Goal: Task Accomplishment & Management: Complete application form

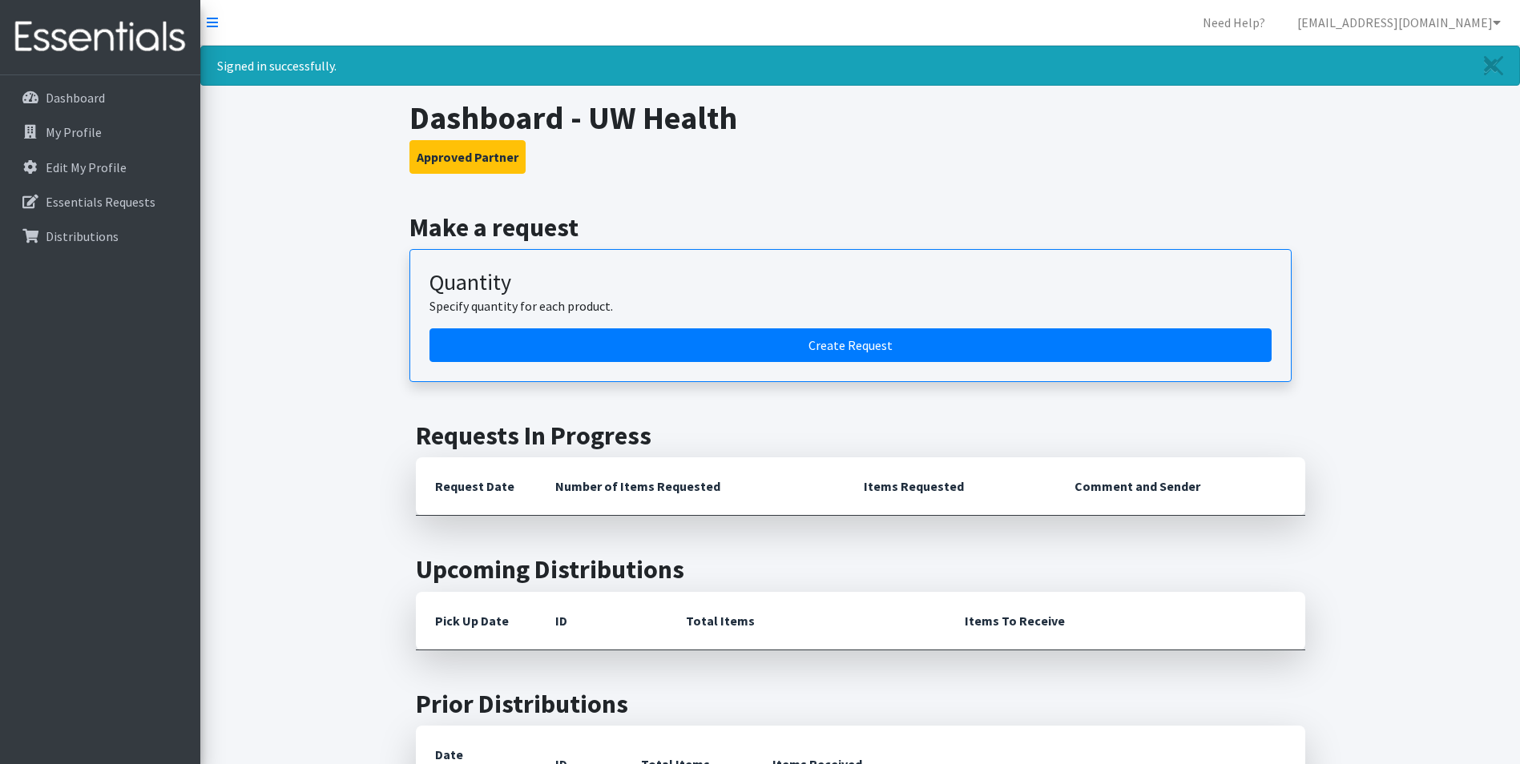
click at [1035, 122] on h1 "Dashboard - UW Health" at bounding box center [860, 118] width 902 height 38
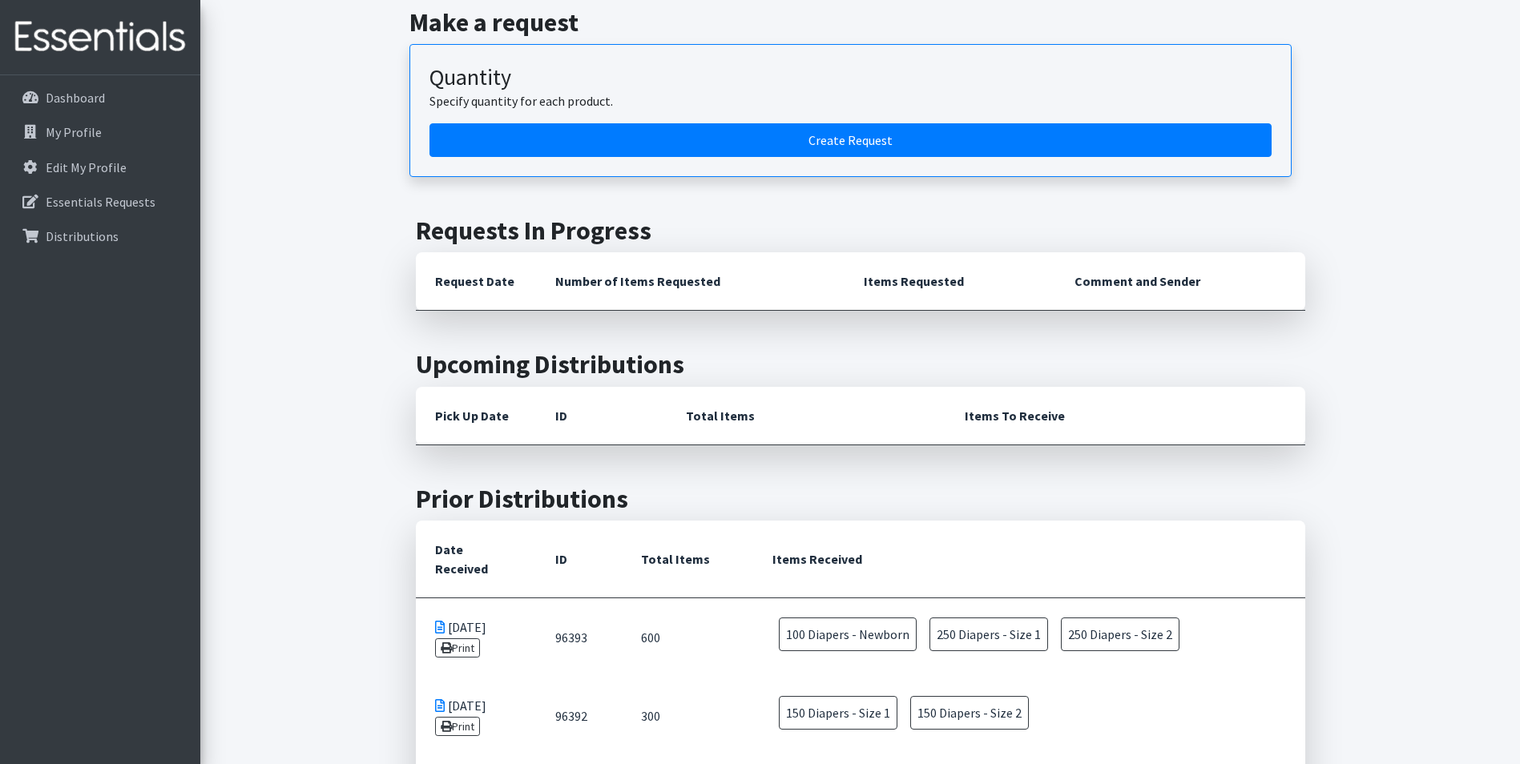
scroll to position [202, 0]
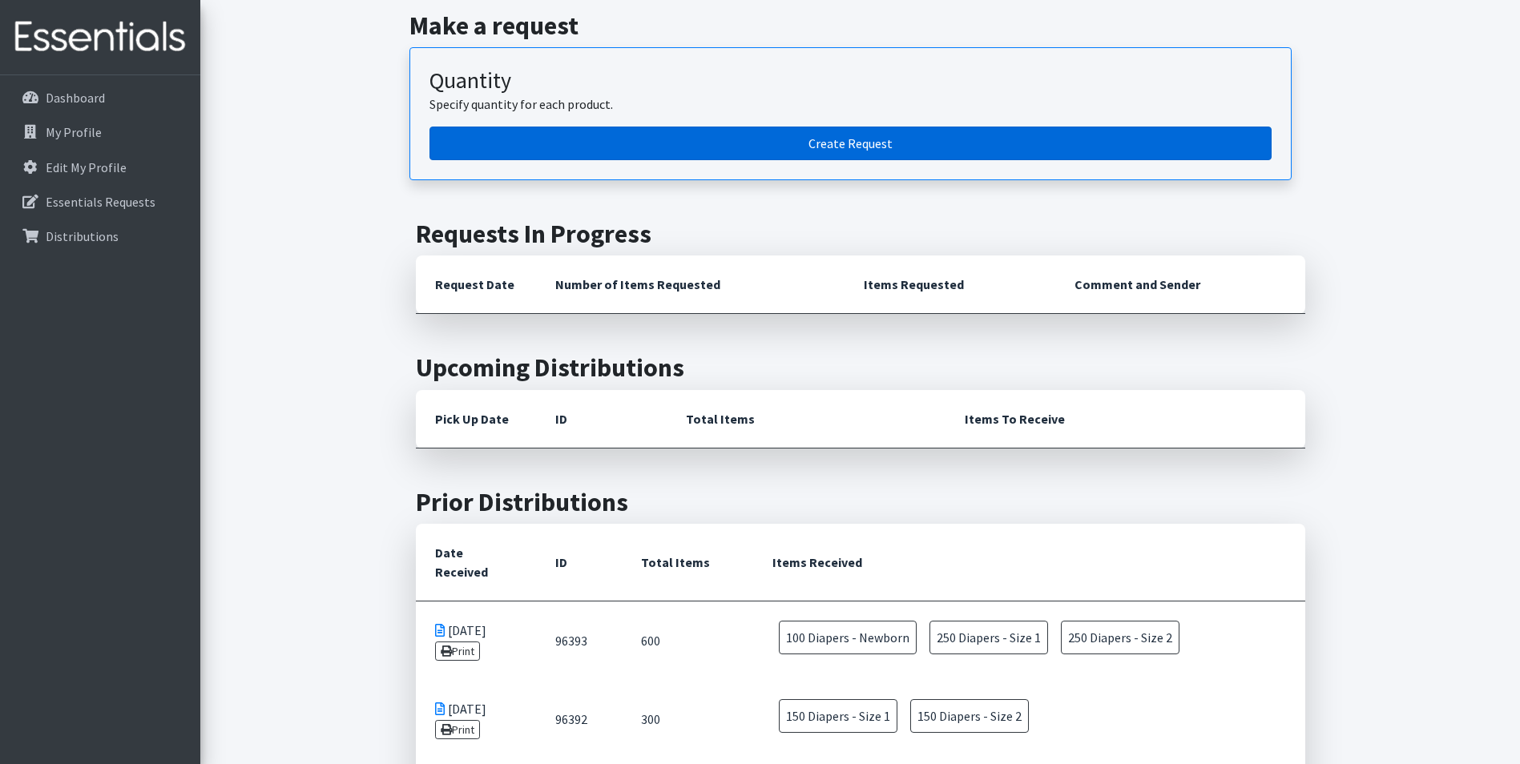
click at [860, 147] on link "Create Request" at bounding box center [851, 144] width 842 height 34
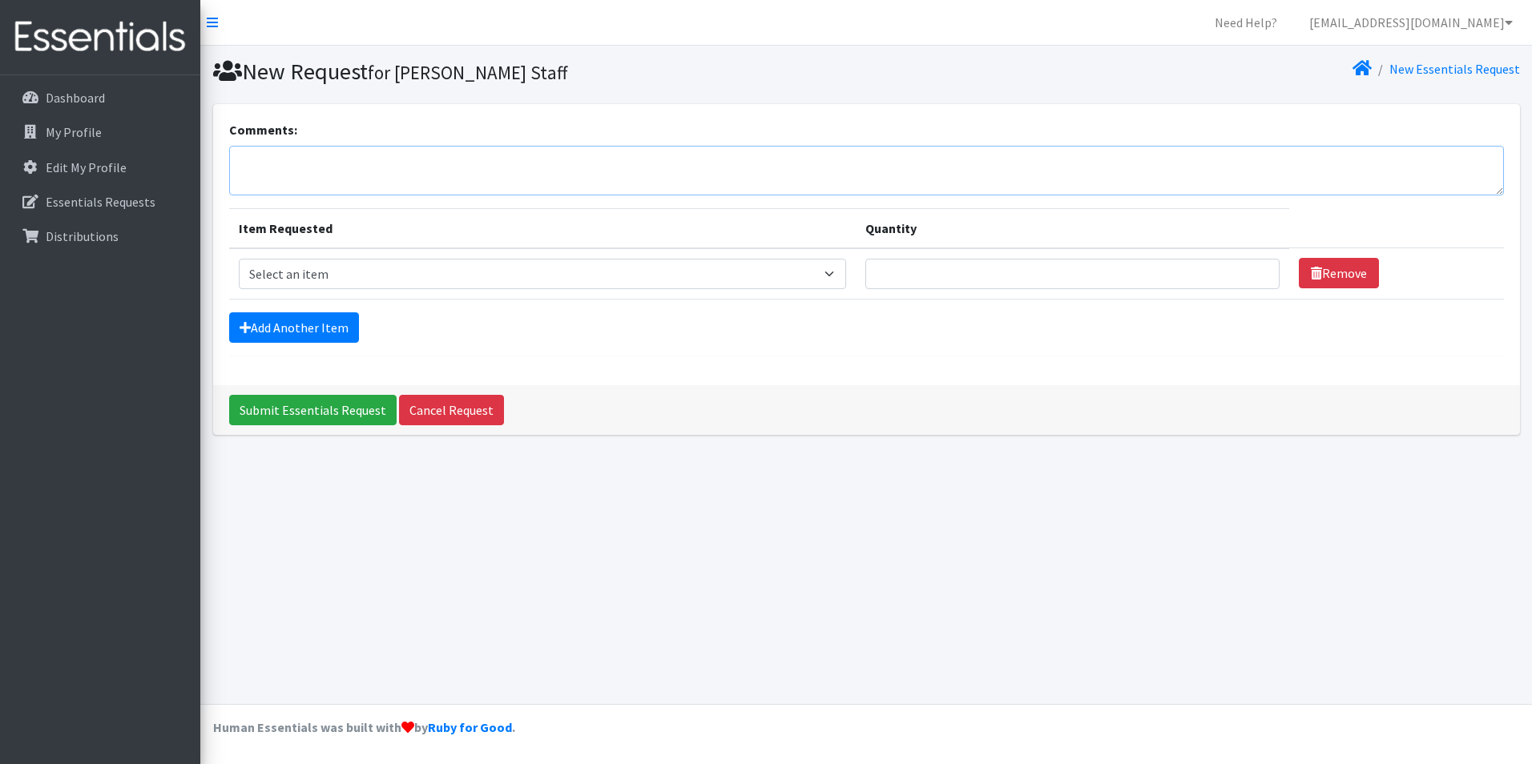
click at [829, 165] on textarea "Comments:" at bounding box center [866, 171] width 1275 height 50
click at [343, 280] on select "Select an item Box - 2T-3T Pull-ups [200 Pull-ups/8 Packs] Box - 3T-4T Pull-ups…" at bounding box center [543, 274] width 608 height 30
select select "9798"
click at [239, 259] on select "Select an item Box - 2T-3T Pull-ups [200 Pull-ups/8 Packs] Box - 3T-4T Pull-ups…" at bounding box center [543, 274] width 608 height 30
click at [941, 274] on input "Quantity" at bounding box center [1072, 274] width 414 height 30
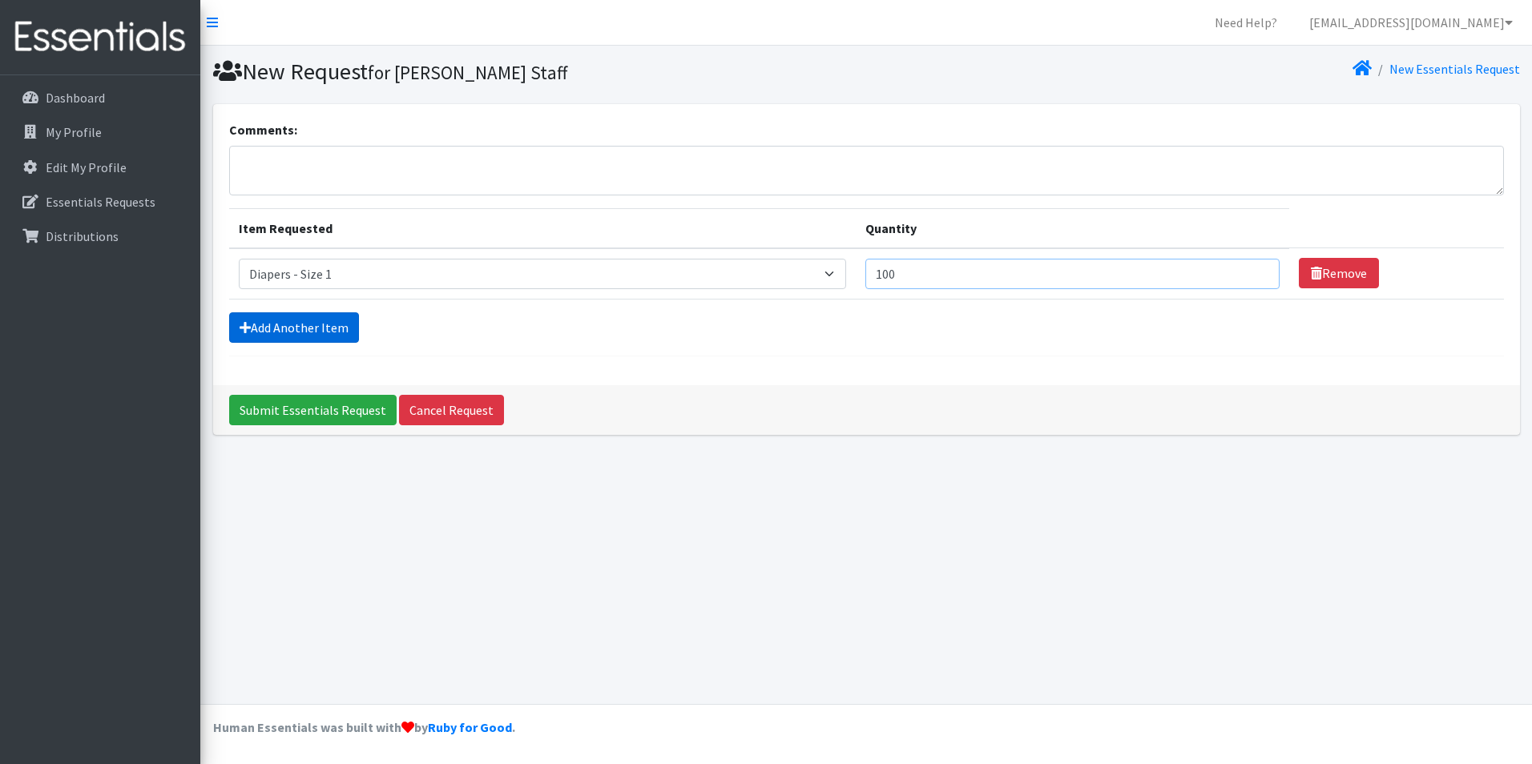
type input "100"
click at [297, 333] on link "Add Another Item" at bounding box center [294, 328] width 130 height 30
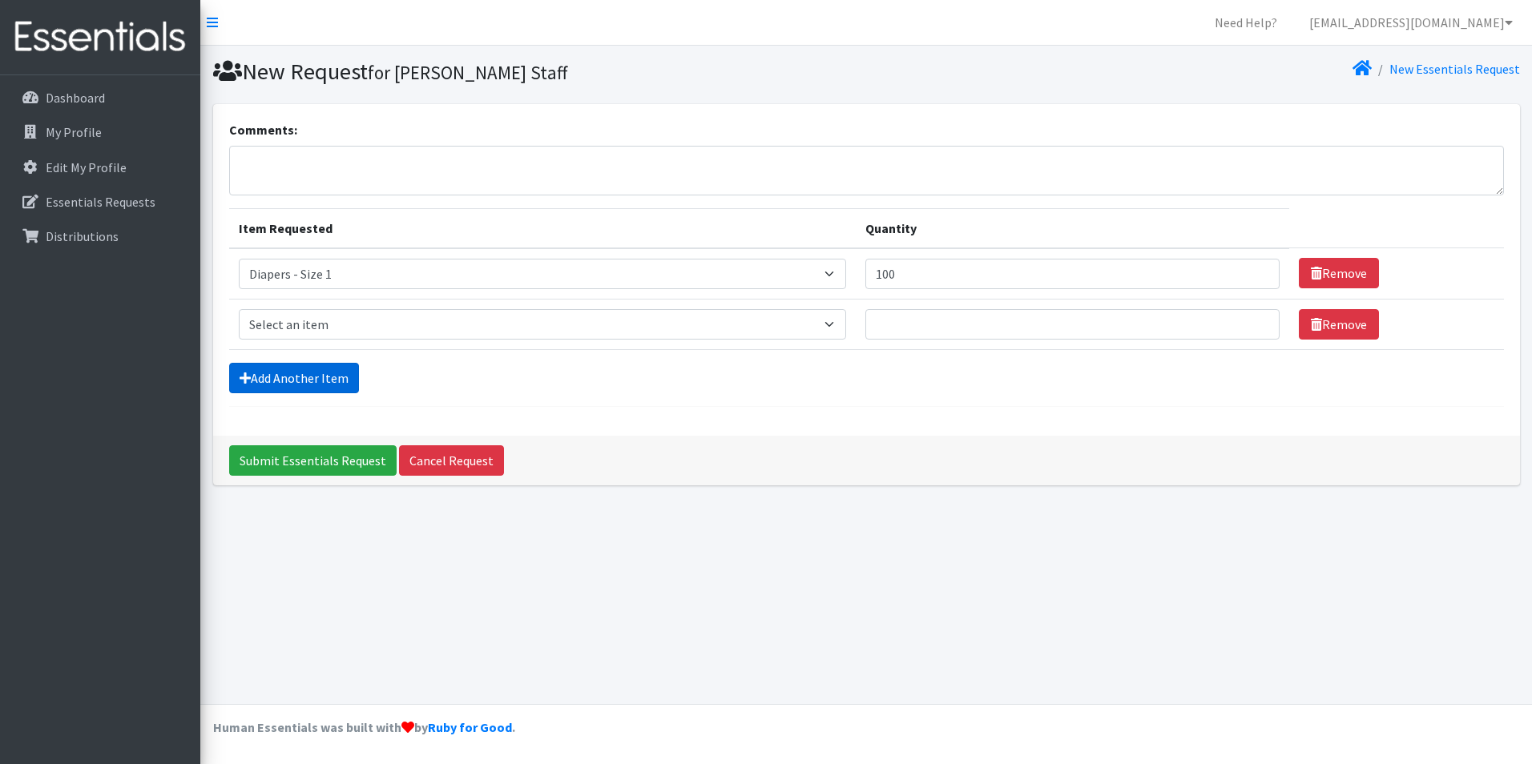
click at [305, 380] on link "Add Another Item" at bounding box center [294, 378] width 130 height 30
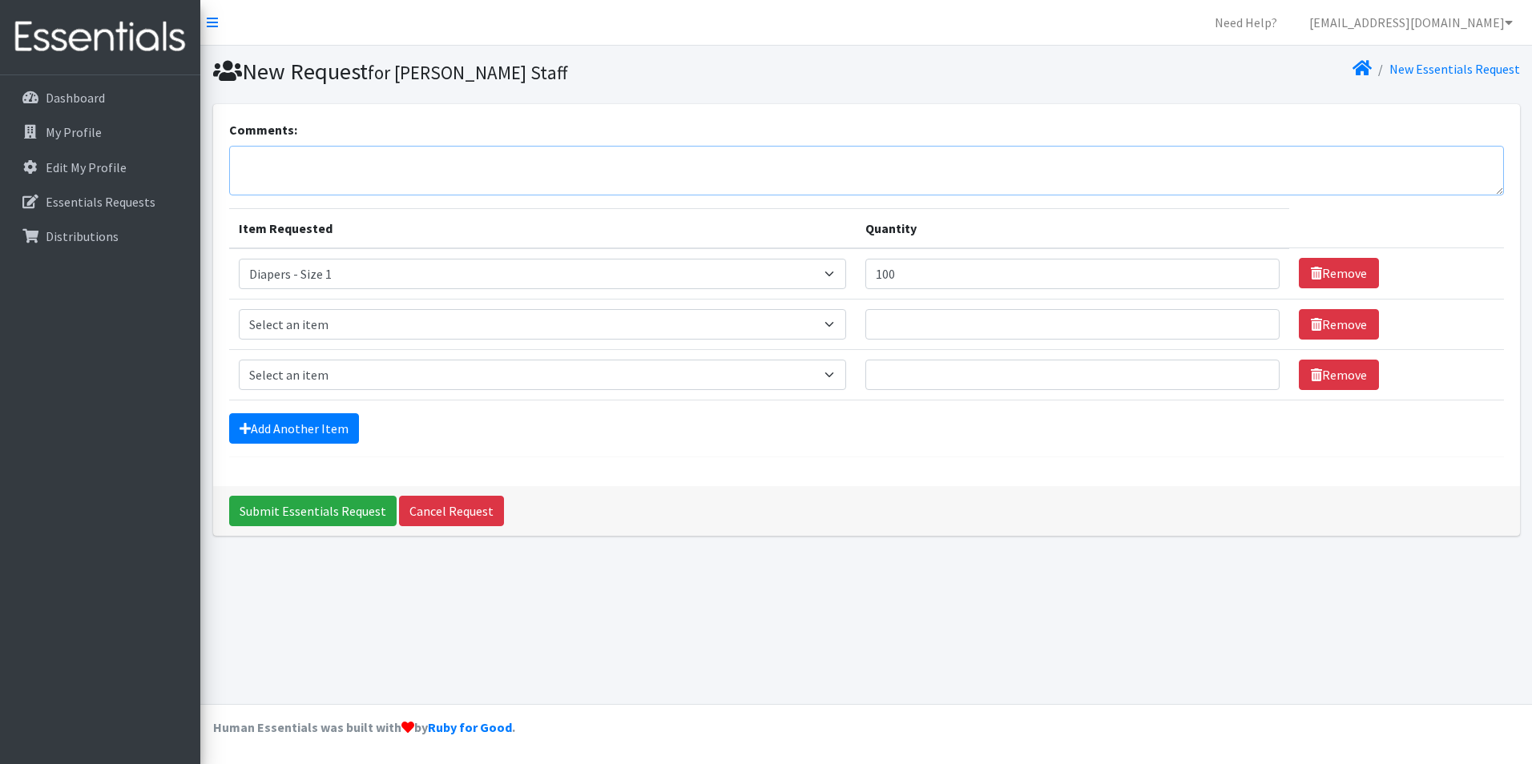
click at [379, 165] on textarea "Comments:" at bounding box center [866, 171] width 1275 height 50
